Goal: Check status: Check status

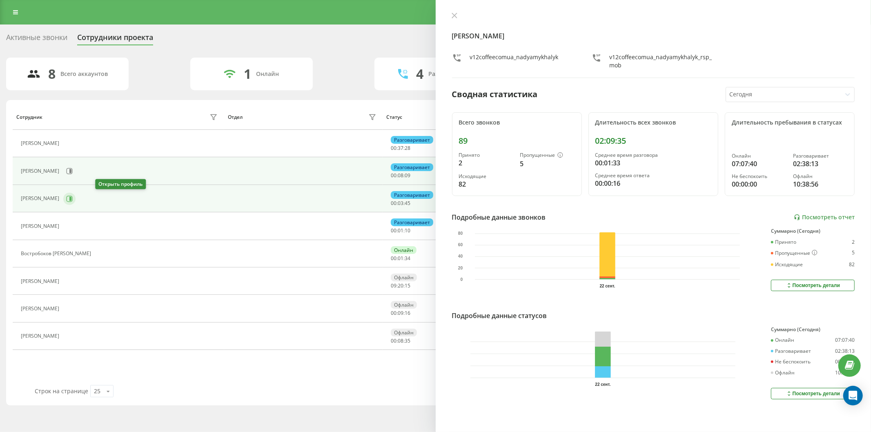
click at [76, 199] on button at bounding box center [69, 199] width 12 height 12
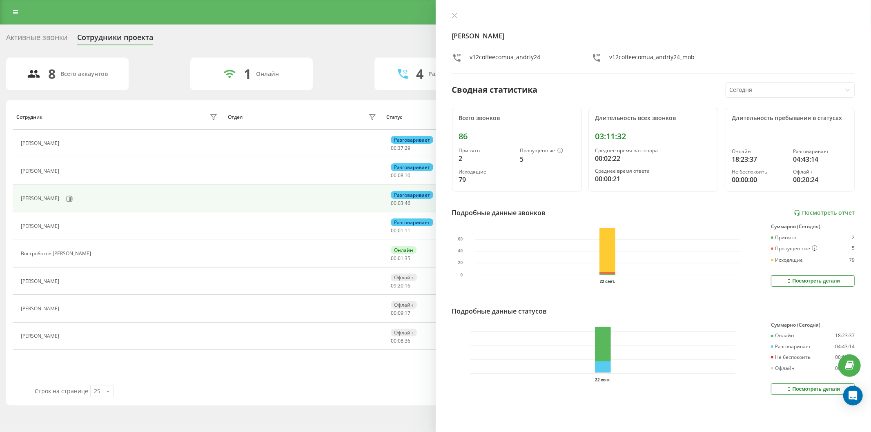
click at [73, 169] on button at bounding box center [68, 171] width 10 height 11
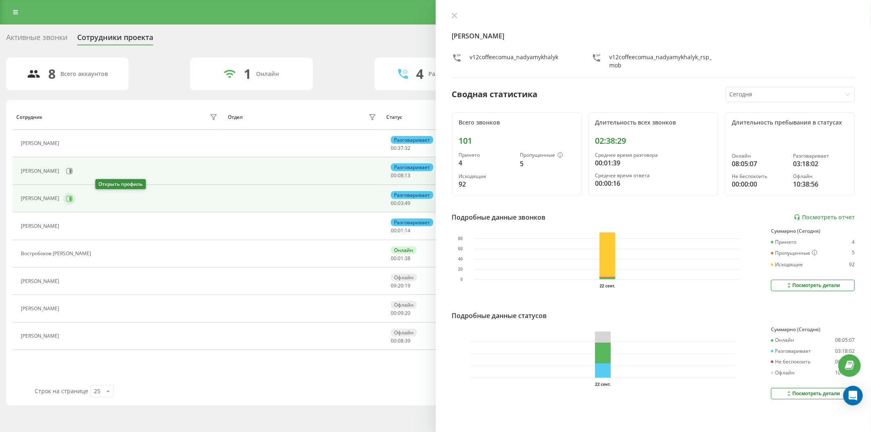
click at [71, 199] on icon at bounding box center [70, 198] width 2 height 4
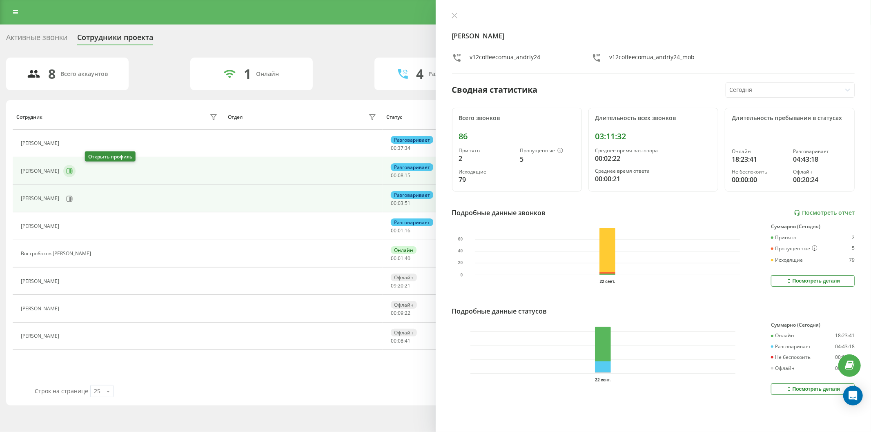
click at [73, 169] on icon at bounding box center [69, 171] width 7 height 7
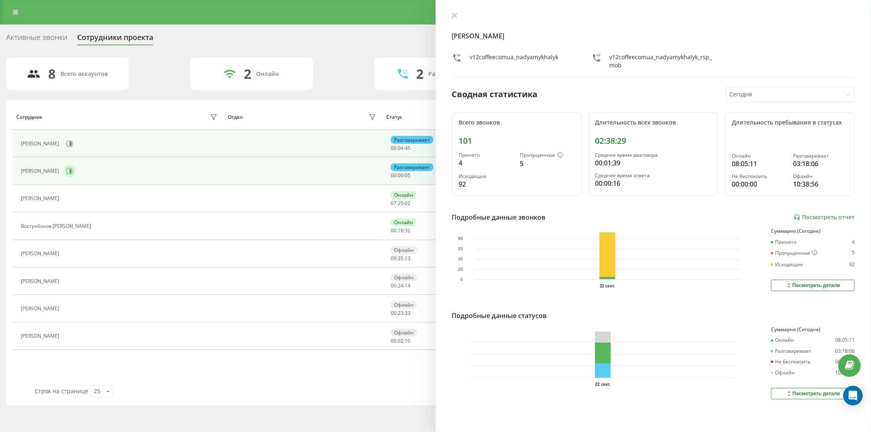
click at [76, 172] on button at bounding box center [69, 171] width 12 height 12
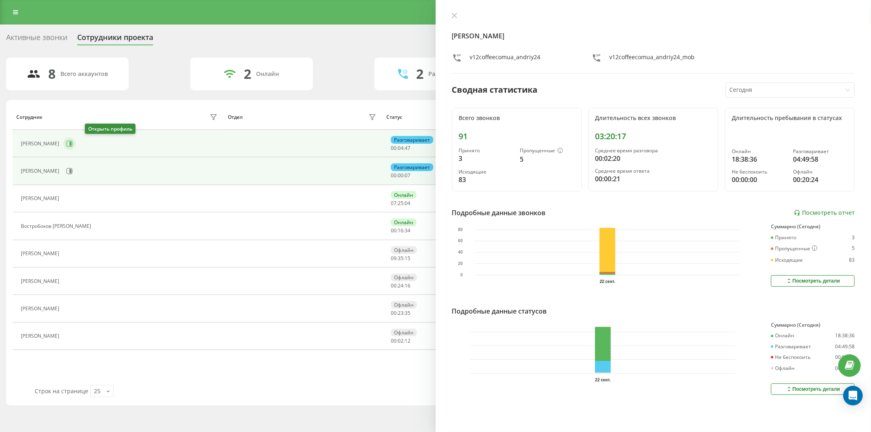
click at [73, 143] on icon at bounding box center [69, 143] width 7 height 7
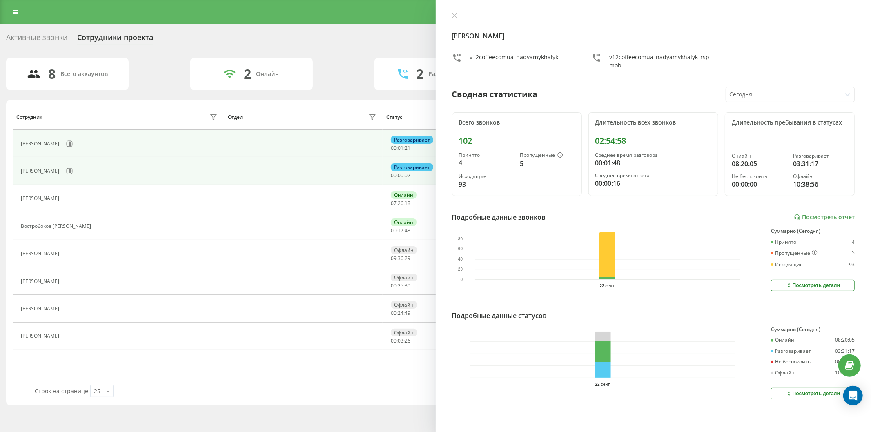
click at [100, 149] on div "[PERSON_NAME]" at bounding box center [120, 144] width 199 height 14
click at [73, 146] on icon at bounding box center [70, 143] width 6 height 6
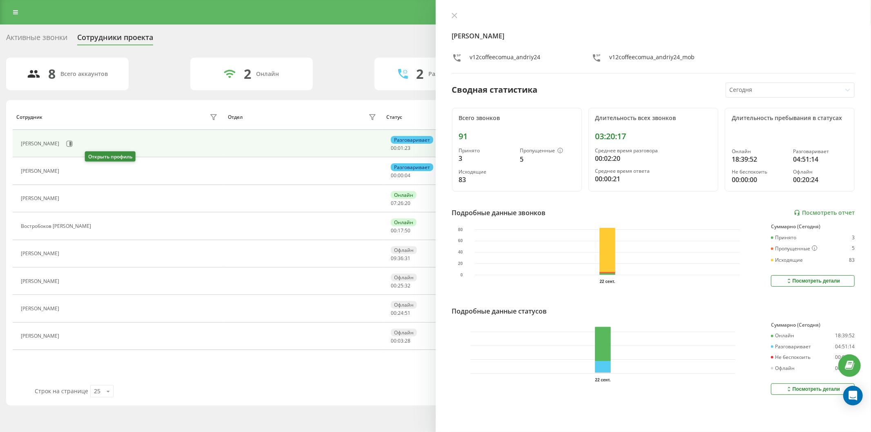
click at [71, 171] on icon at bounding box center [68, 171] width 7 height 7
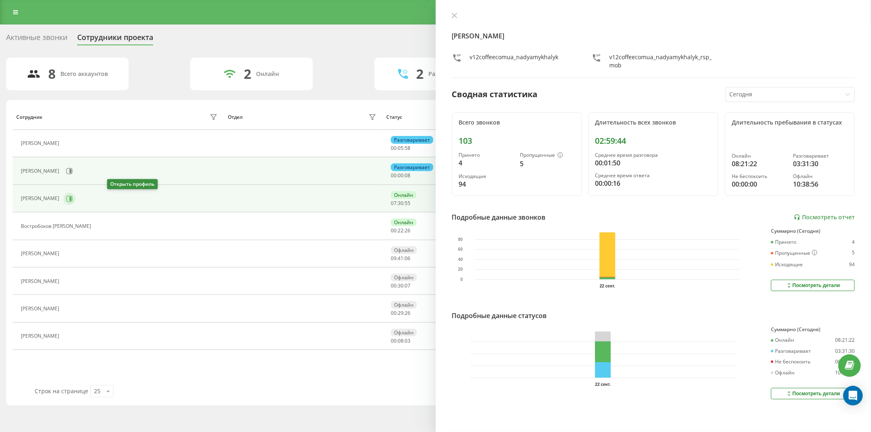
click at [73, 199] on icon at bounding box center [70, 199] width 6 height 6
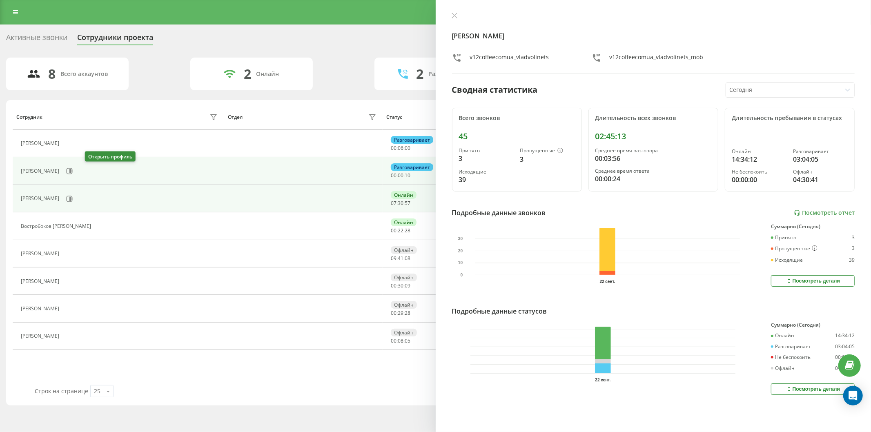
click at [73, 170] on icon at bounding box center [69, 171] width 7 height 7
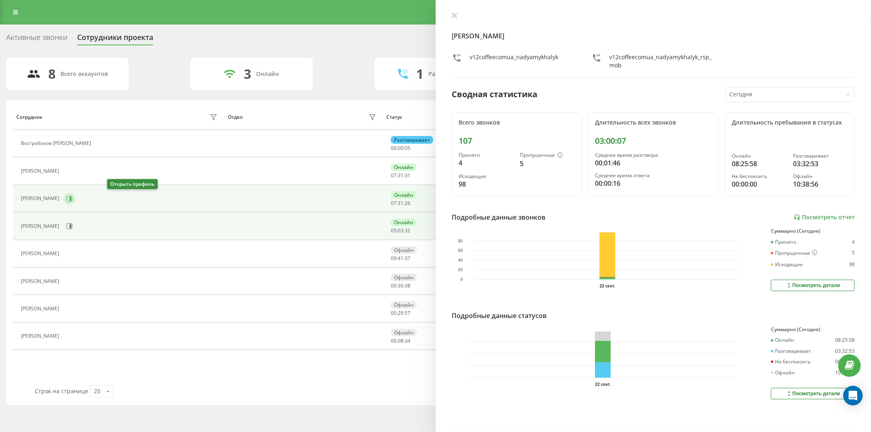
click at [76, 202] on button at bounding box center [69, 199] width 12 height 12
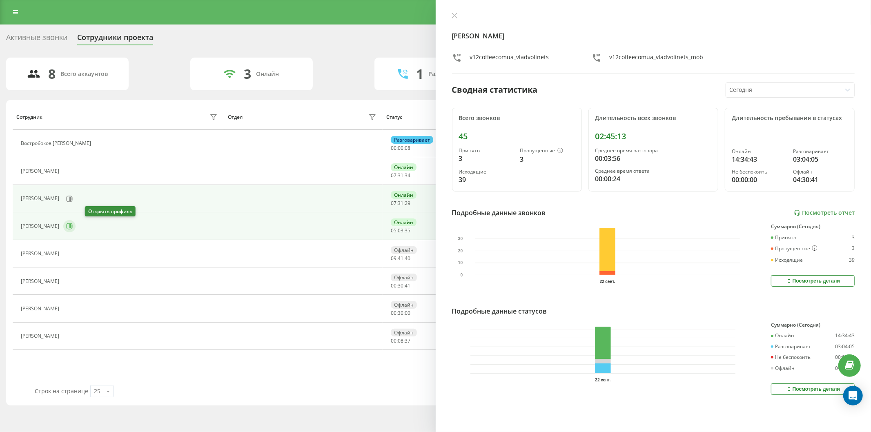
click at [76, 230] on button at bounding box center [69, 226] width 12 height 12
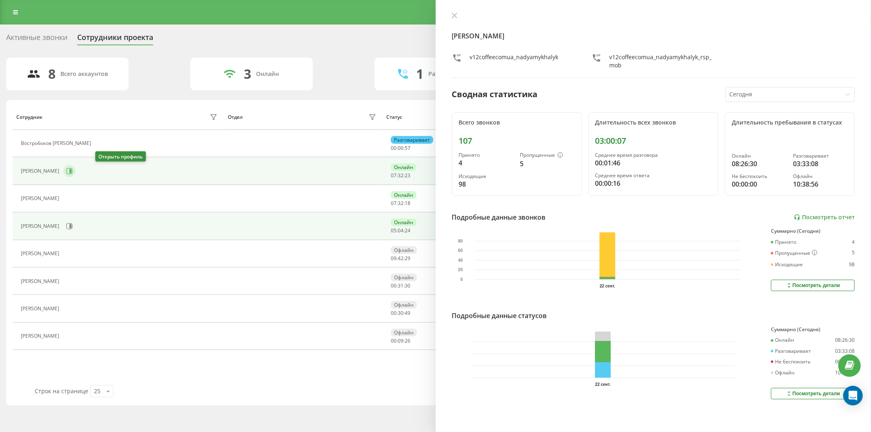
click at [76, 167] on button at bounding box center [69, 171] width 12 height 12
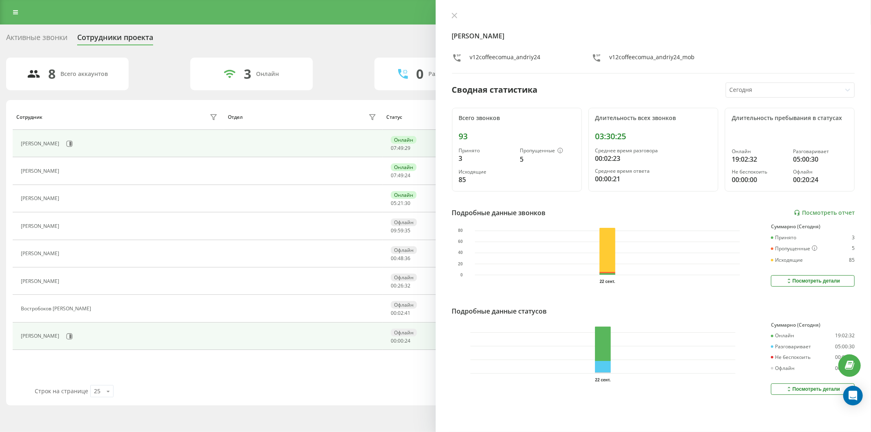
click at [261, 342] on td at bounding box center [303, 336] width 158 height 27
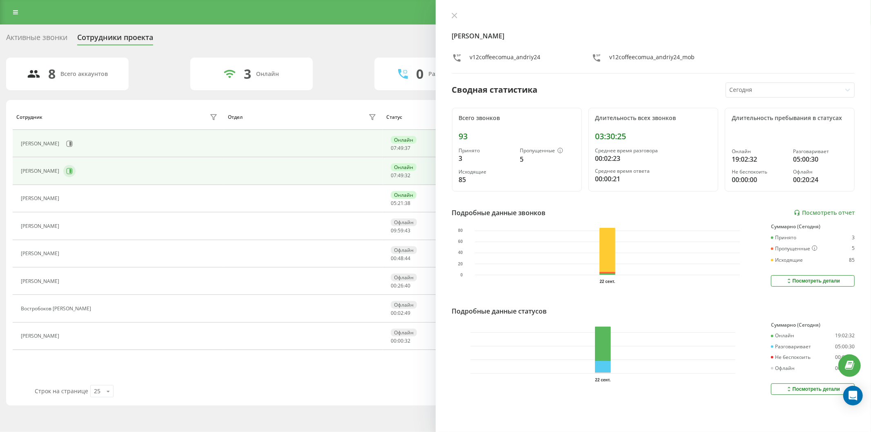
click at [76, 174] on button at bounding box center [69, 171] width 12 height 12
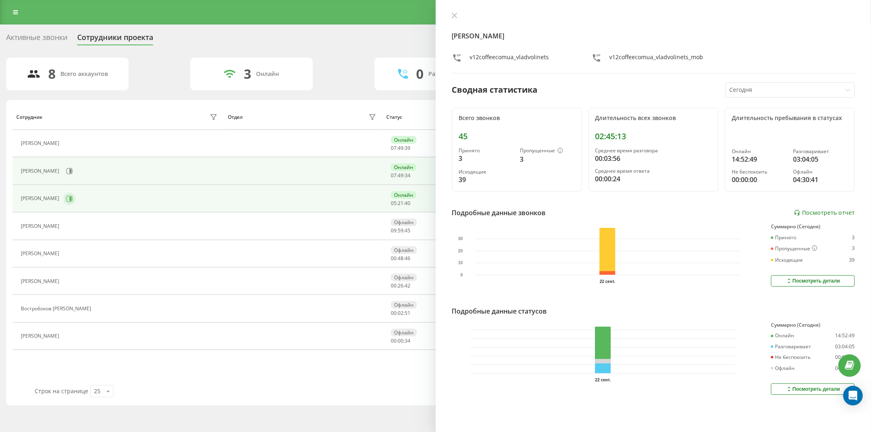
click at [73, 198] on icon at bounding box center [69, 199] width 7 height 7
